Goal: Information Seeking & Learning: Check status

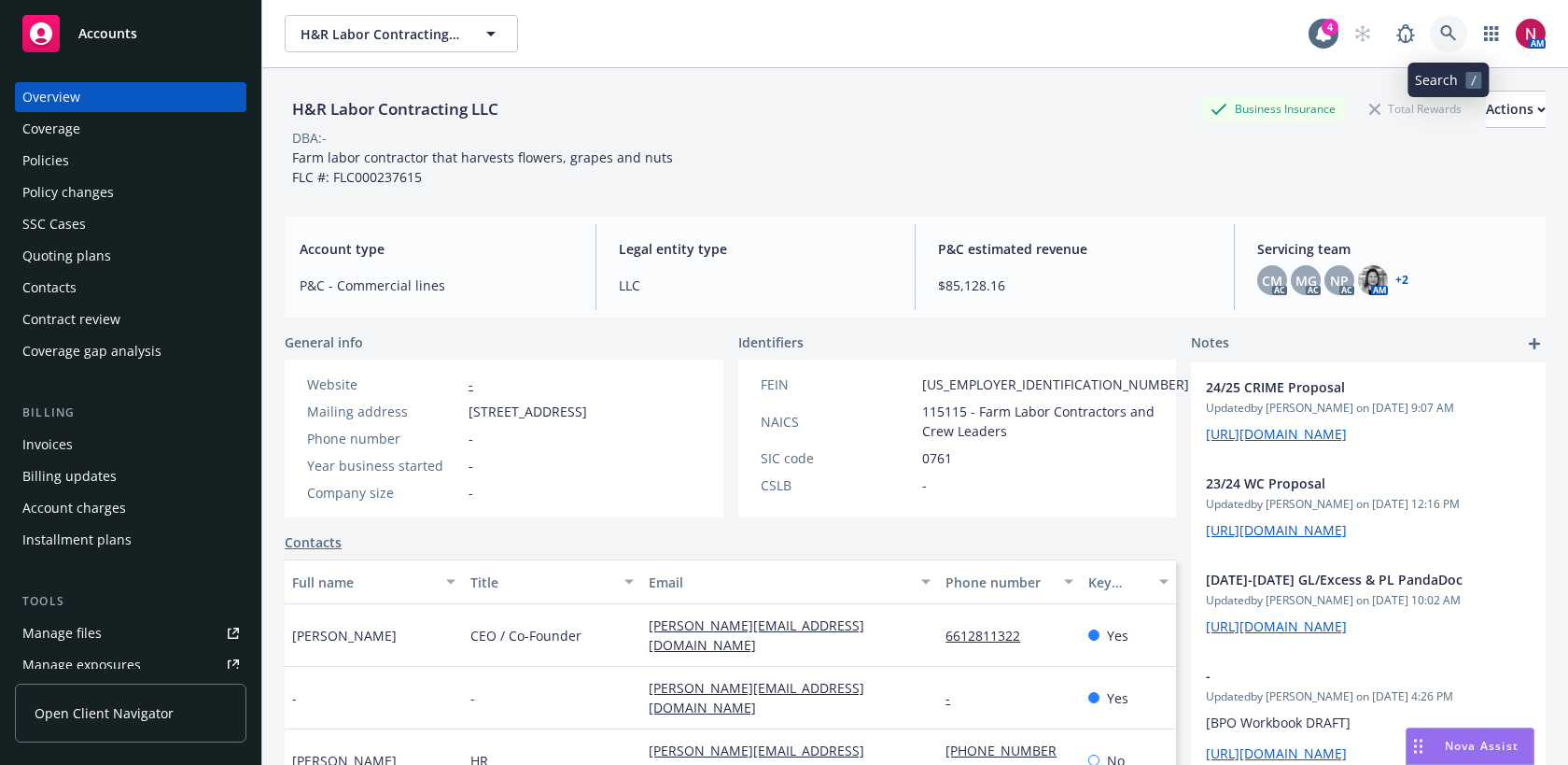
click at [1456, 23] on link at bounding box center [1449, 34] width 37 height 38
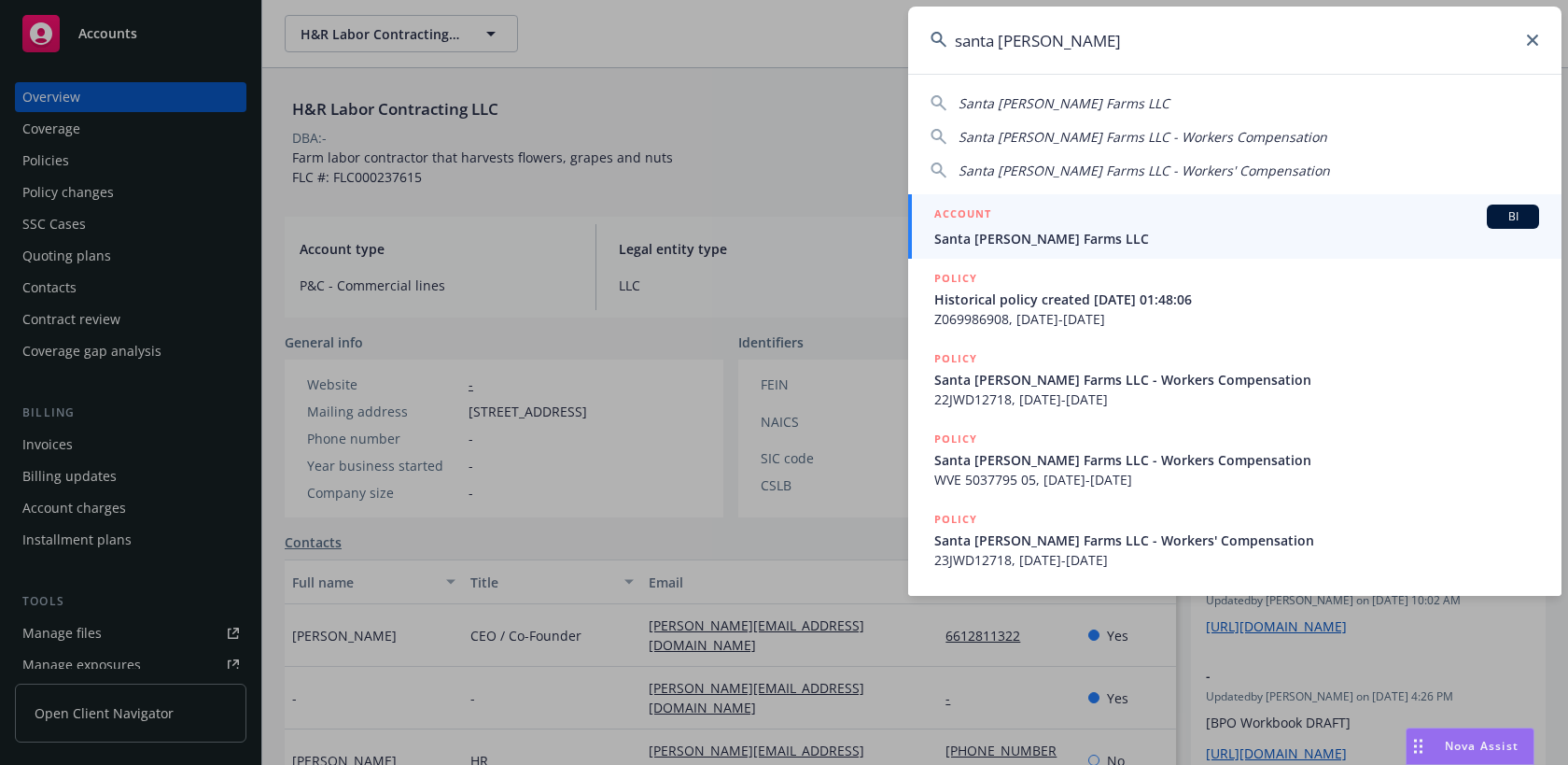
type input "santa rosa berry"
click at [1233, 230] on span "Santa [PERSON_NAME] Farms LLC" at bounding box center [1236, 238] width 605 height 20
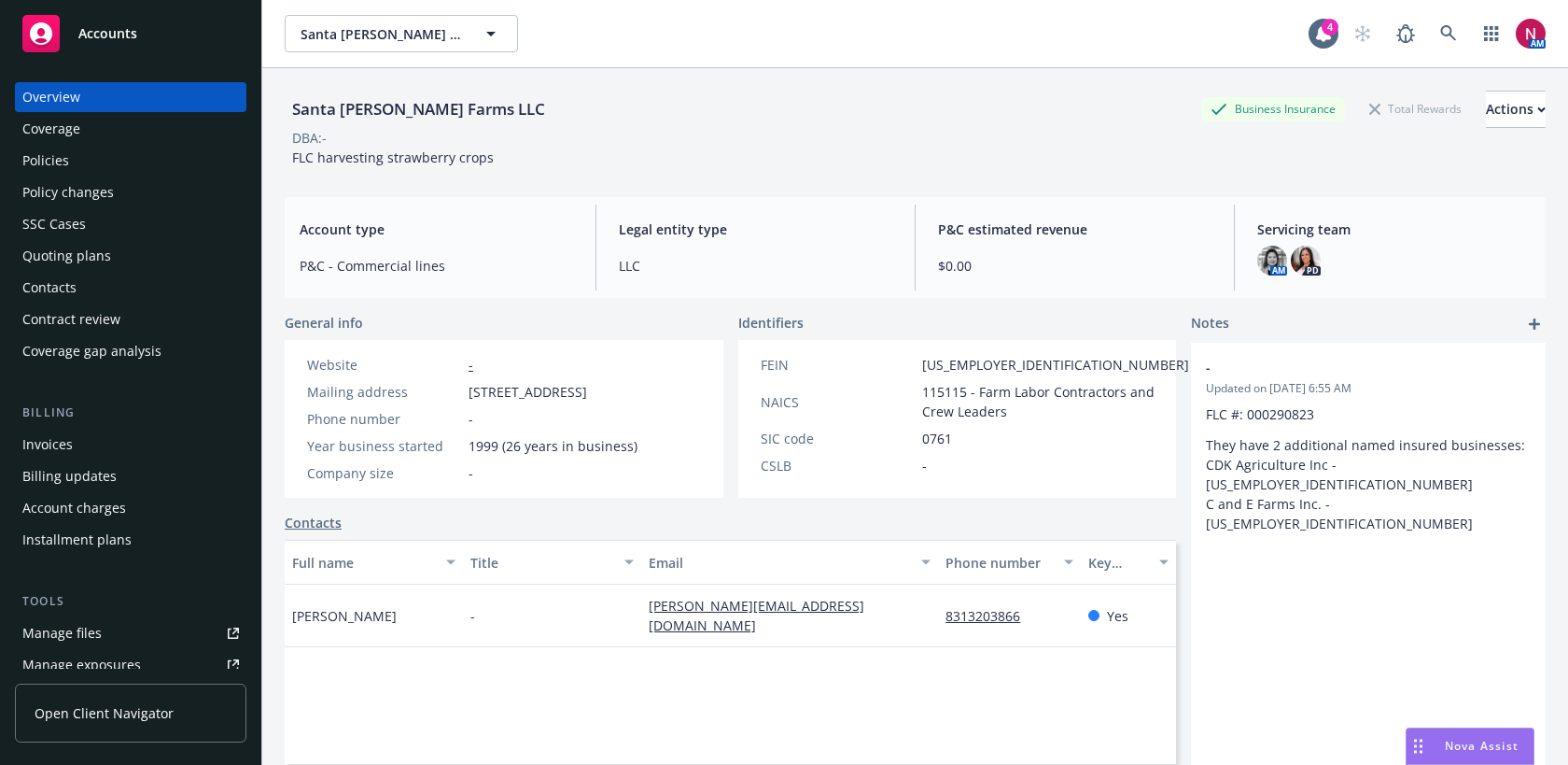
click at [163, 265] on div "Quoting plans" at bounding box center [130, 256] width 217 height 30
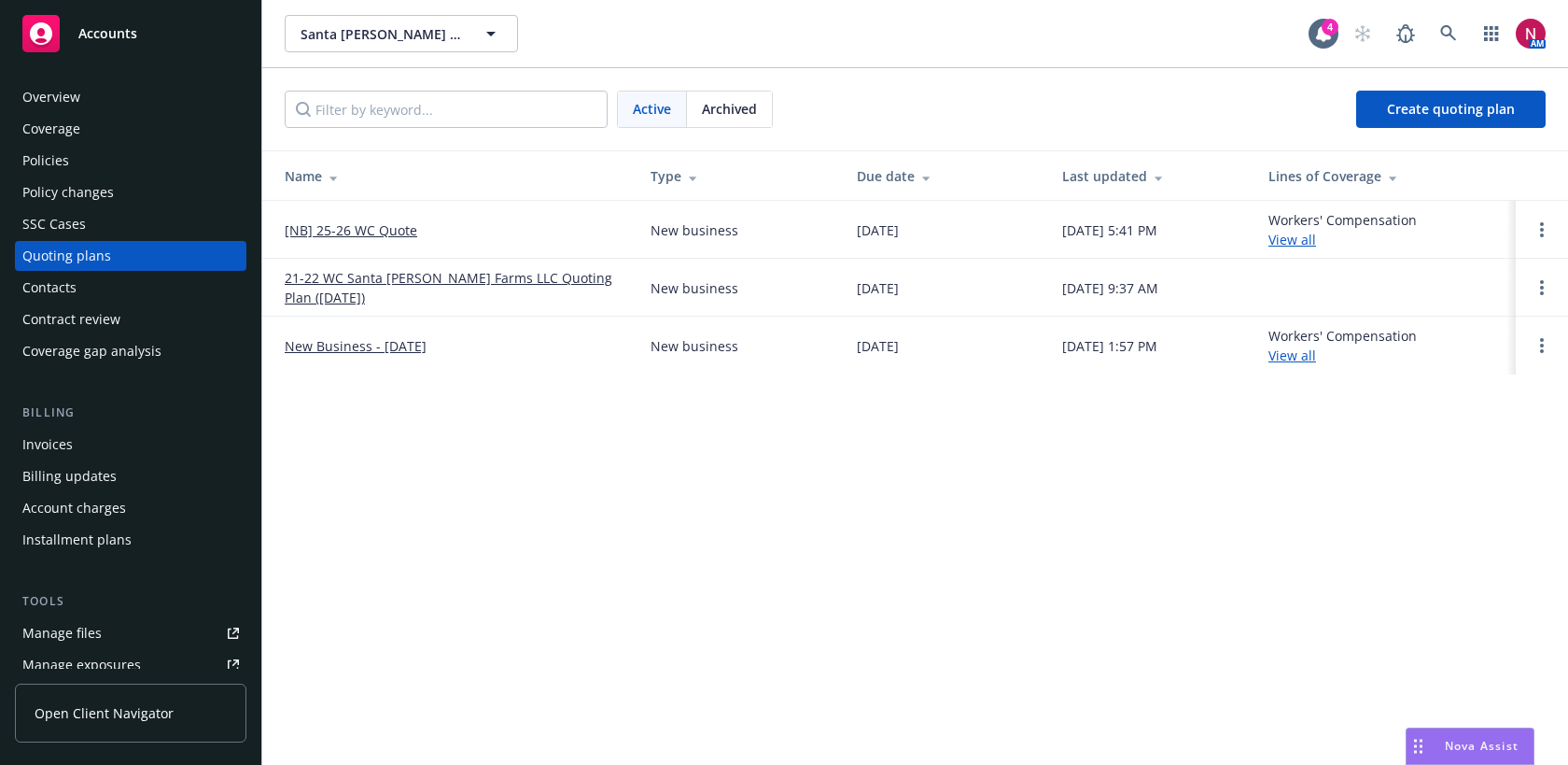
click at [351, 230] on link "[NB] 25-26 WC Quote" at bounding box center [351, 230] width 132 height 20
